Goal: Use online tool/utility: Utilize a website feature to perform a specific function

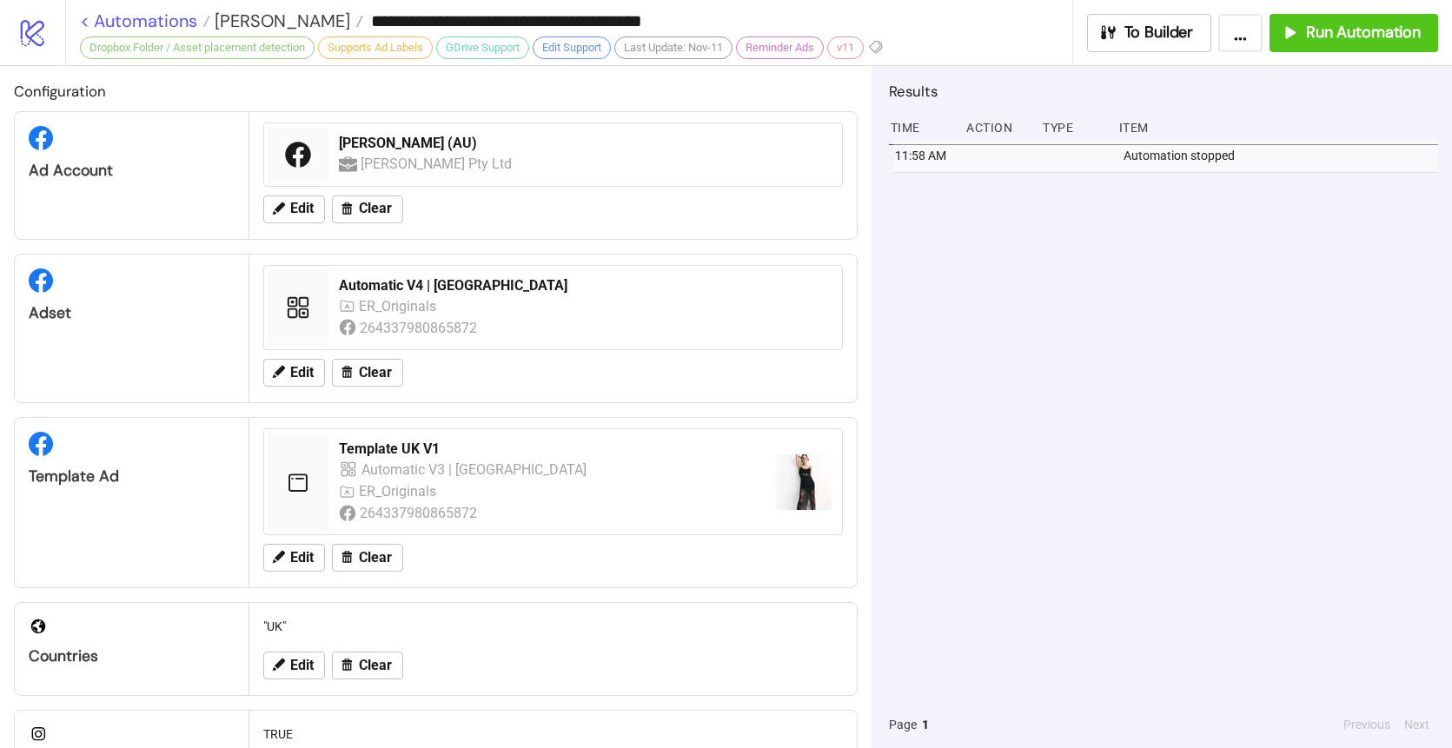
click at [136, 18] on link "< Automations" at bounding box center [145, 20] width 130 height 17
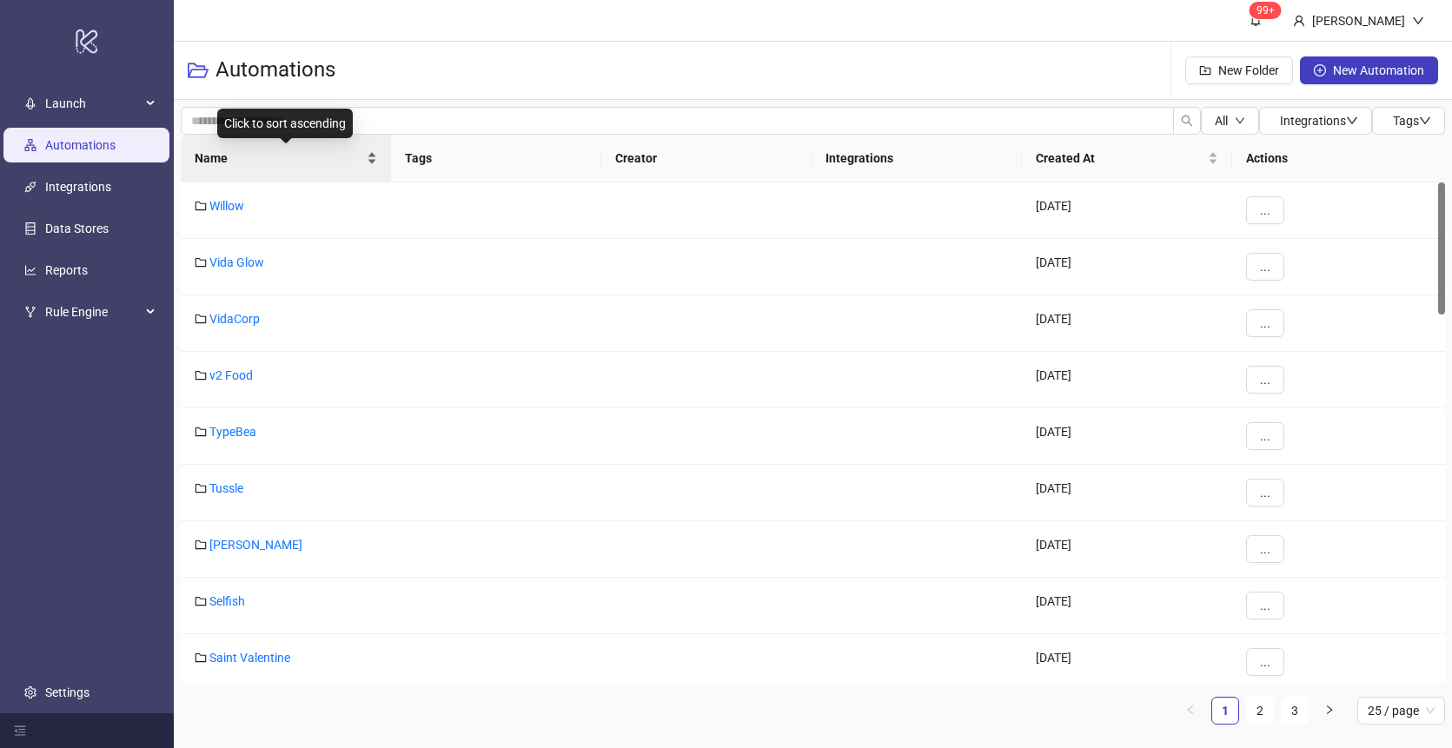
click at [275, 164] on span "Name" at bounding box center [279, 158] width 169 height 19
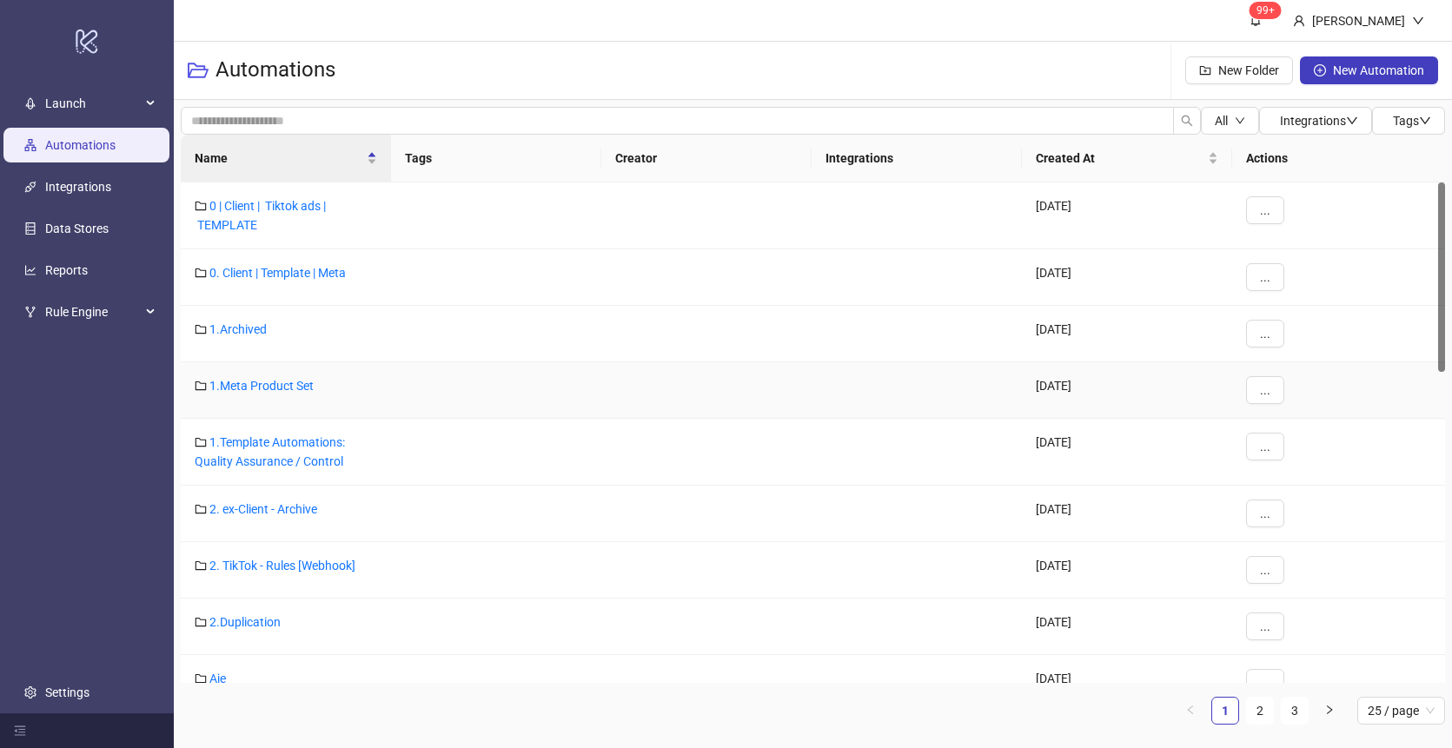
scroll to position [373, 0]
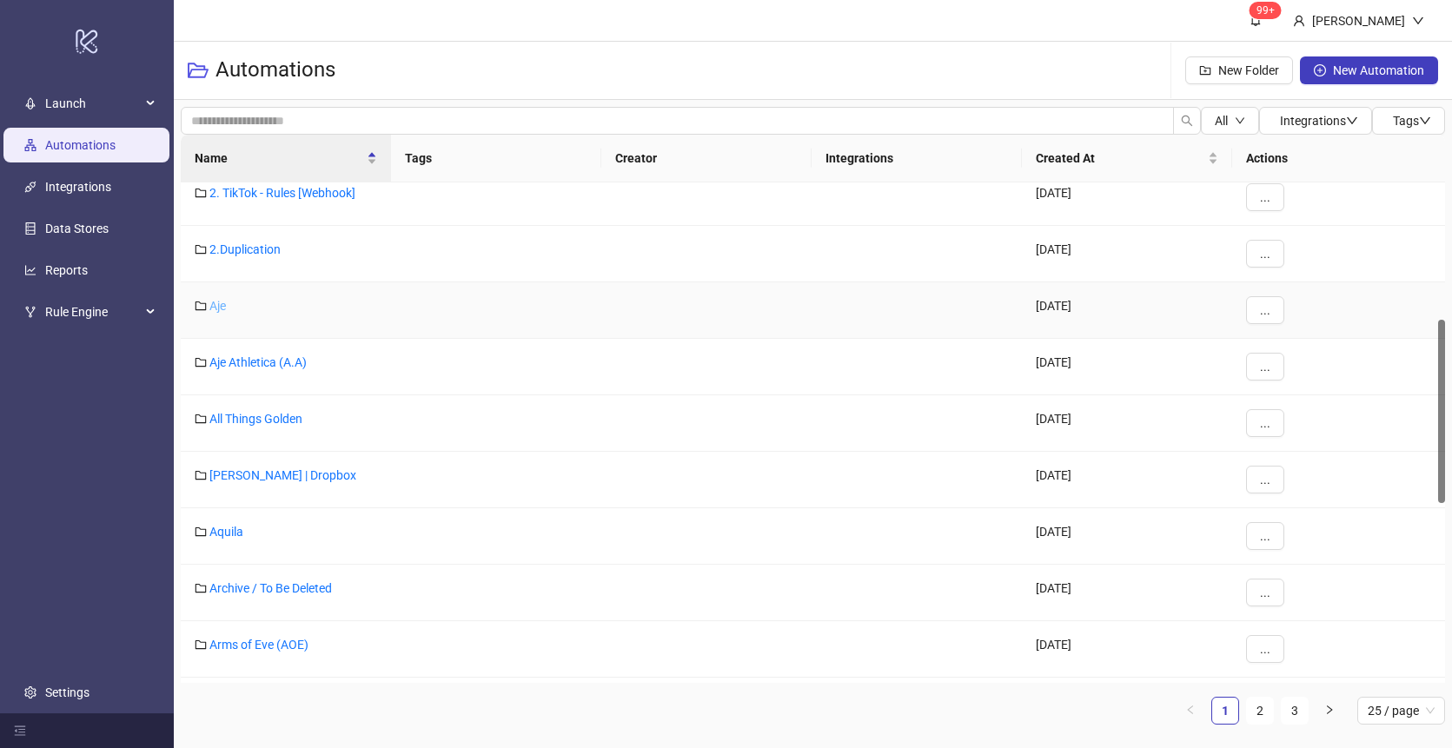
click at [222, 301] on link "Aje" at bounding box center [217, 306] width 17 height 14
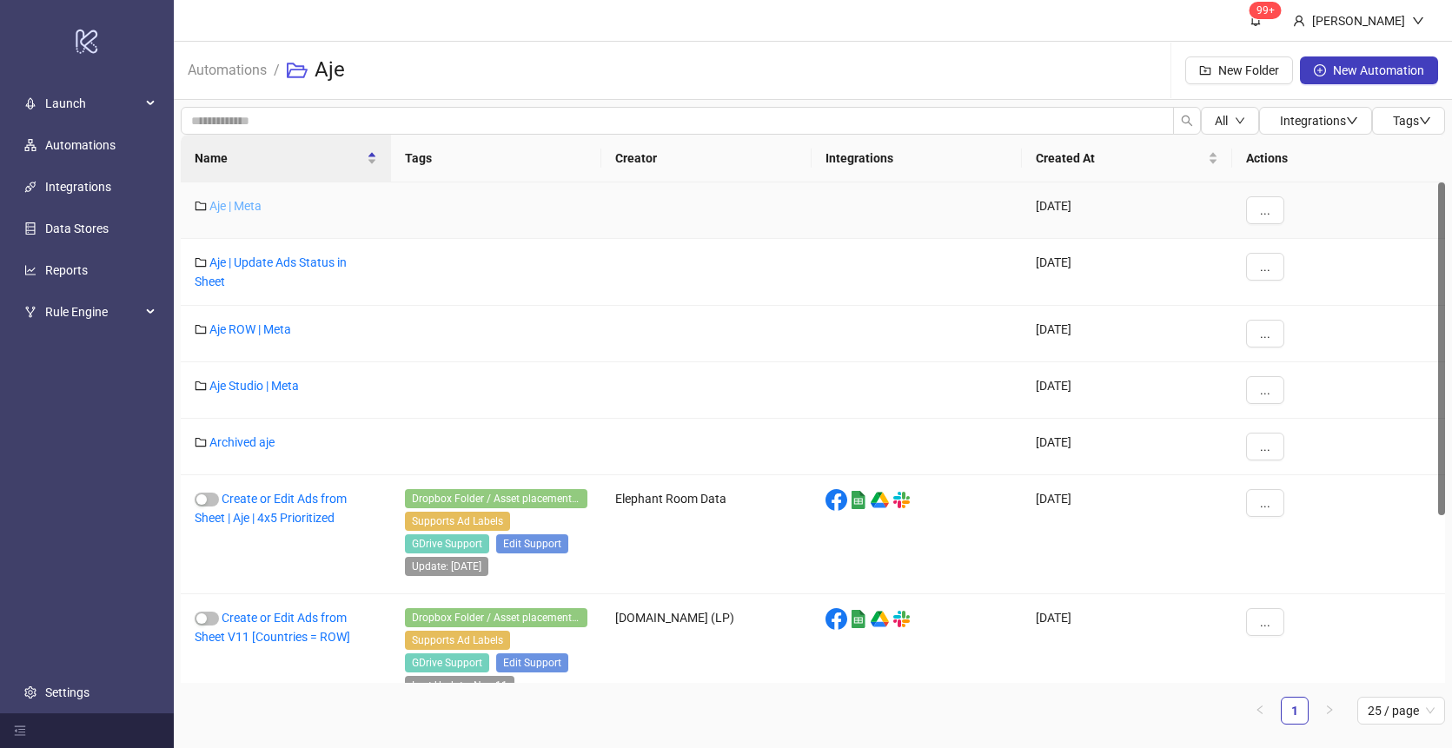
click at [238, 206] on link "Aje | Meta" at bounding box center [235, 206] width 52 height 14
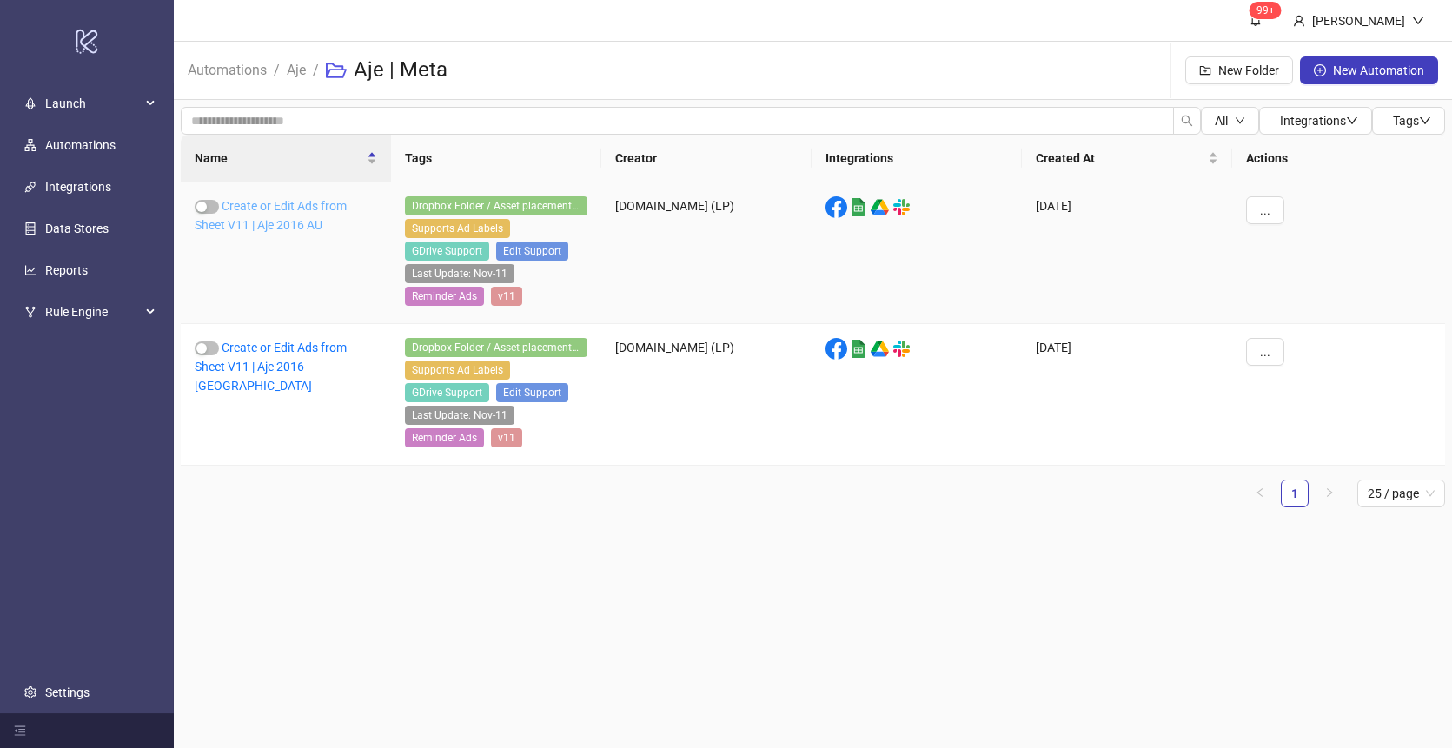
click at [305, 207] on link "Create or Edit Ads from Sheet V11 | Aje 2016 AU" at bounding box center [271, 215] width 152 height 33
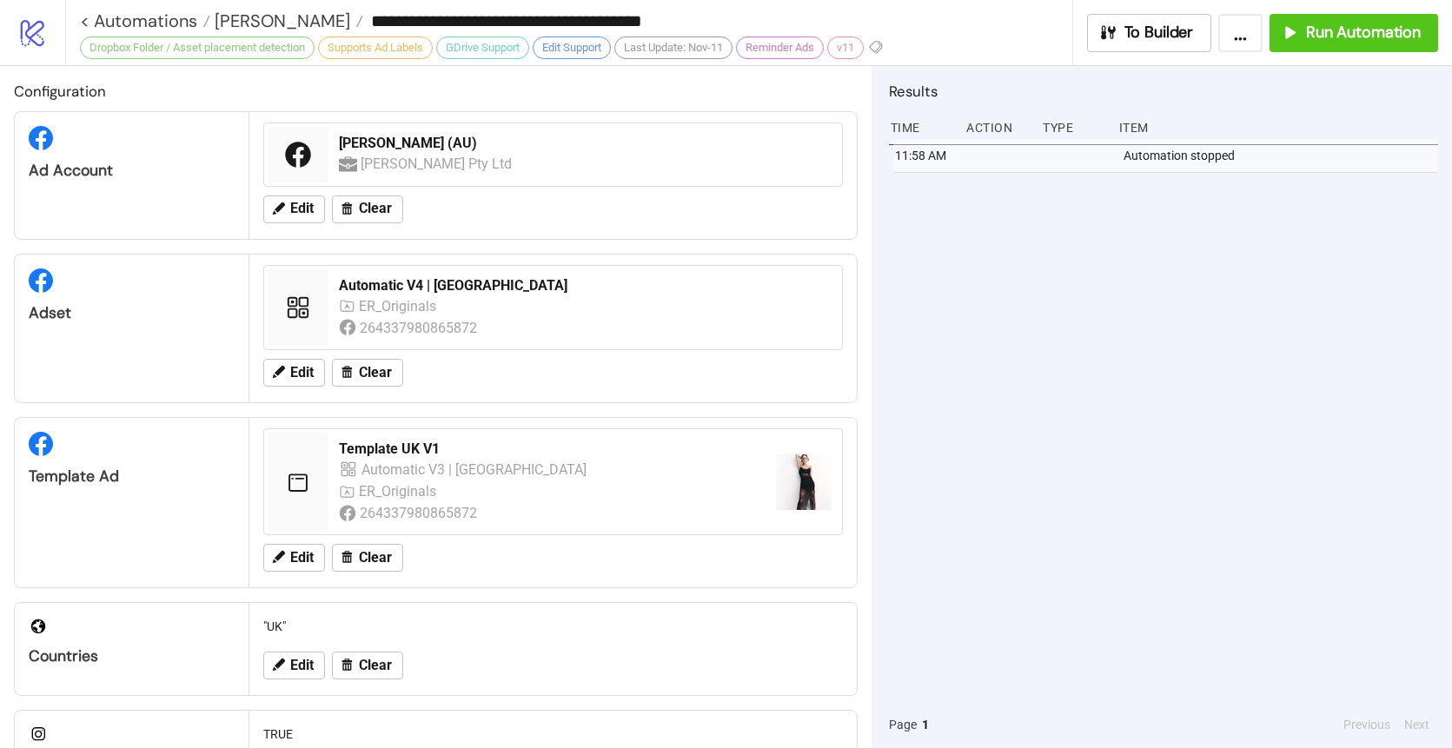
type input "**********"
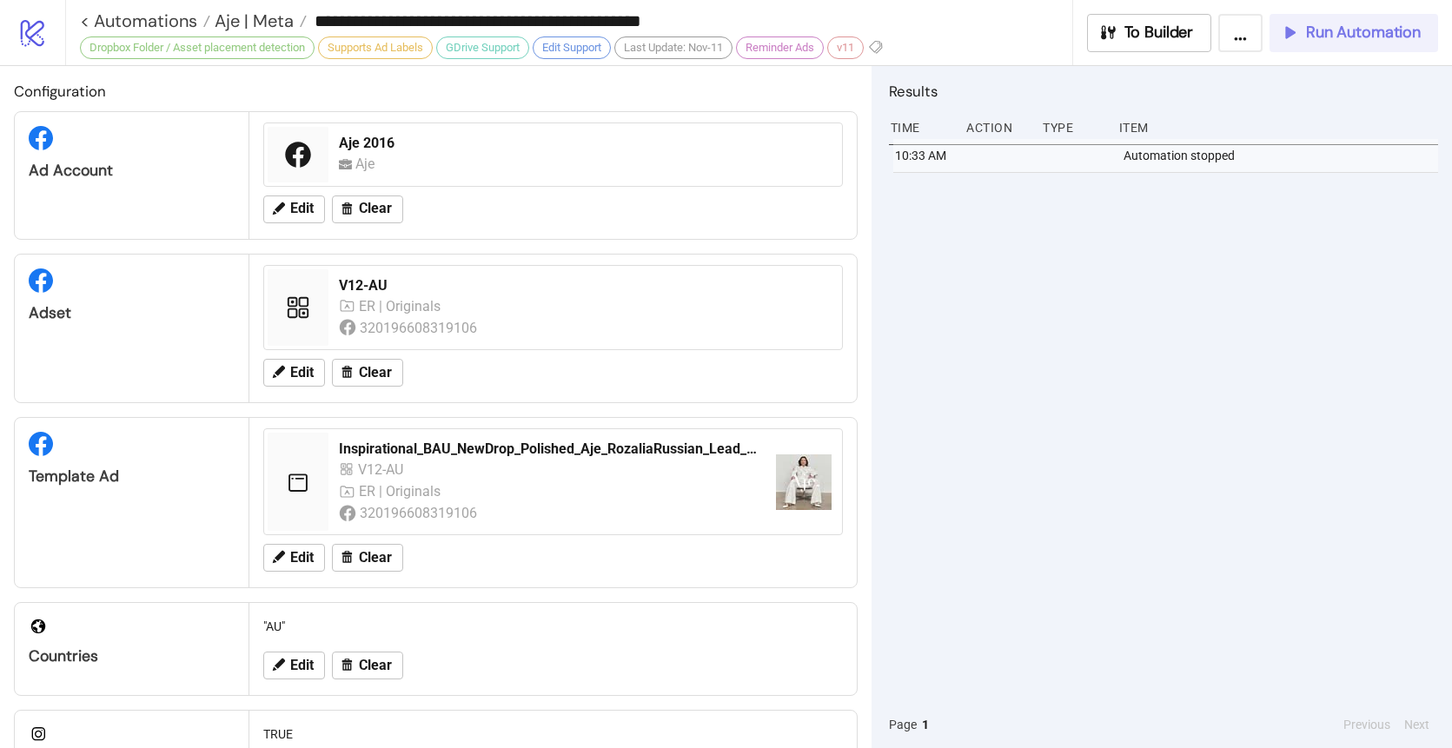
click at [1321, 28] on span "Run Automation" at bounding box center [1363, 33] width 115 height 20
